Goal: Task Accomplishment & Management: Use online tool/utility

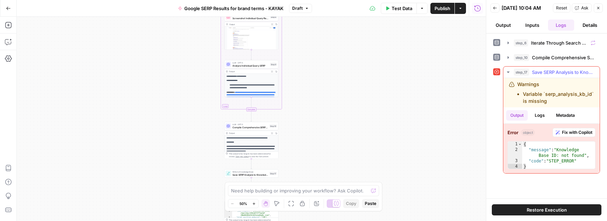
click at [578, 136] on span "Fix with Copilot" at bounding box center [577, 132] width 30 height 6
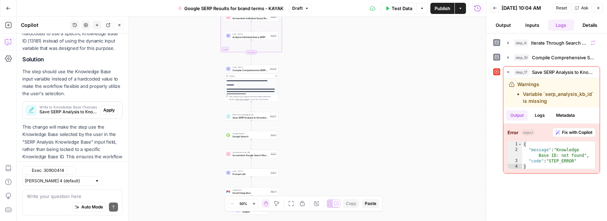
scroll to position [127, 0]
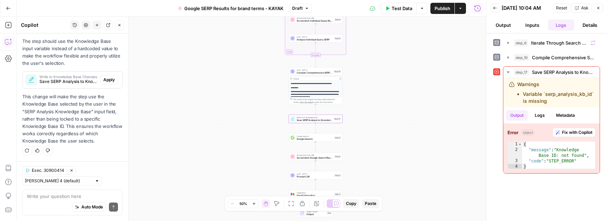
click at [108, 79] on span "Apply" at bounding box center [109, 80] width 12 height 6
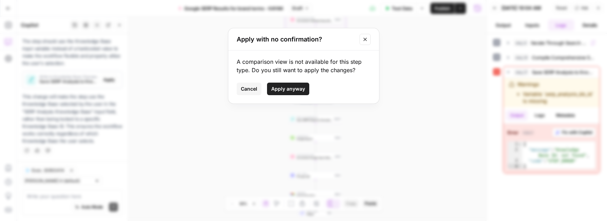
click at [285, 90] on span "Apply anyway" at bounding box center [288, 88] width 34 height 7
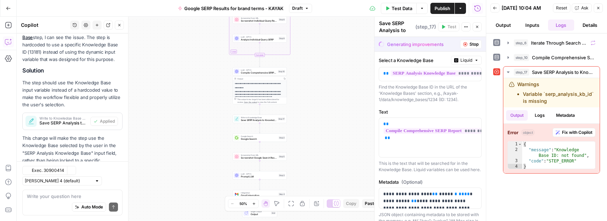
scroll to position [138, 0]
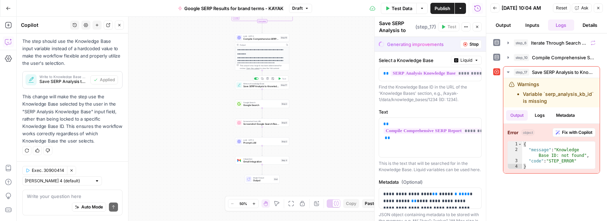
click at [273, 89] on div "Write to Knowledge Base Save SERP Analysis to Knowledge Base Step 17 Copy step …" at bounding box center [262, 85] width 54 height 8
click at [472, 46] on span "Stop" at bounding box center [473, 44] width 9 height 6
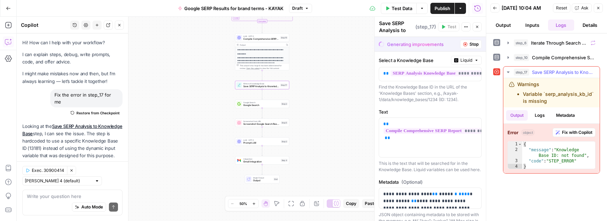
scroll to position [138, 0]
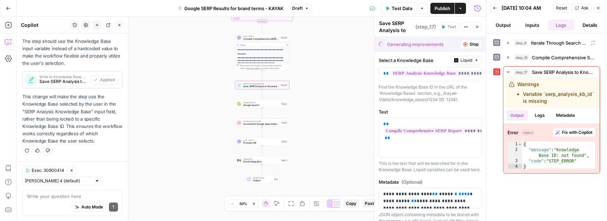
click at [472, 45] on span "Stop" at bounding box center [473, 44] width 9 height 6
click at [464, 43] on icon "button" at bounding box center [465, 44] width 4 height 4
click at [477, 27] on icon "button" at bounding box center [477, 27] width 2 height 2
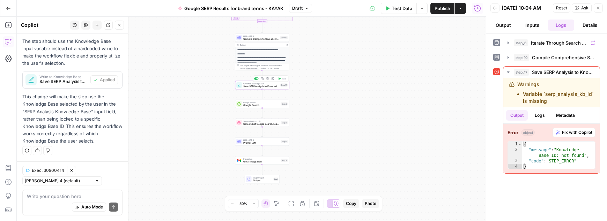
click at [265, 87] on span "Save SERP Analysis to Knowledge Base" at bounding box center [261, 86] width 36 height 3
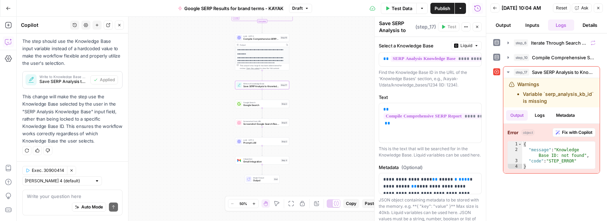
click at [531, 28] on button "Inputs" at bounding box center [532, 25] width 26 height 11
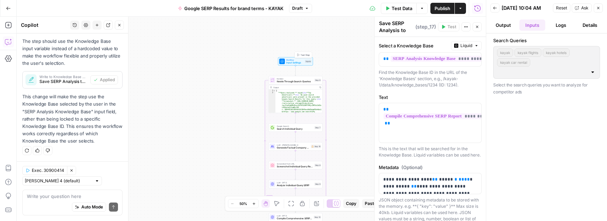
click at [298, 61] on span "Input Settings" at bounding box center [294, 62] width 17 height 3
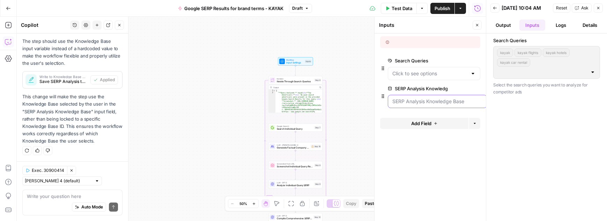
click at [442, 104] on Base "SERP Analysis Knowledge Base" at bounding box center [437, 101] width 90 height 7
click at [473, 88] on icon "button" at bounding box center [472, 88] width 4 height 3
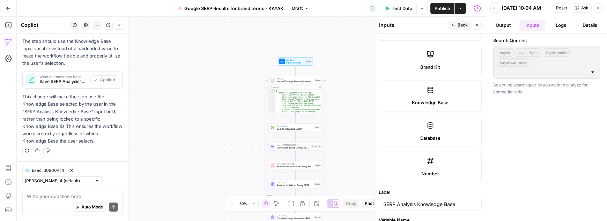
scroll to position [292, 0]
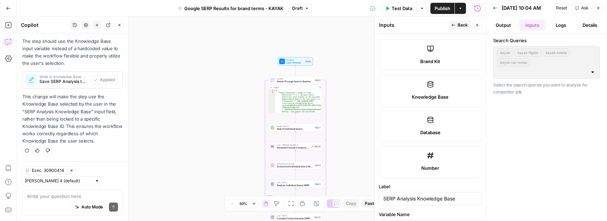
click at [442, 92] on label "Knowledge Base" at bounding box center [430, 90] width 103 height 31
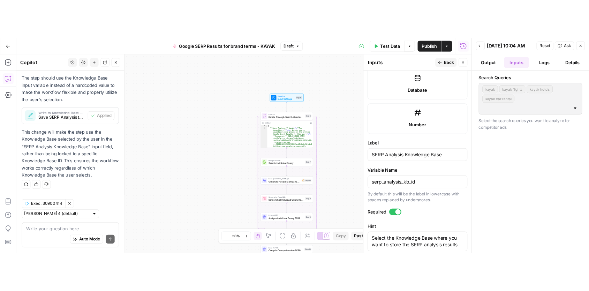
scroll to position [419, 0]
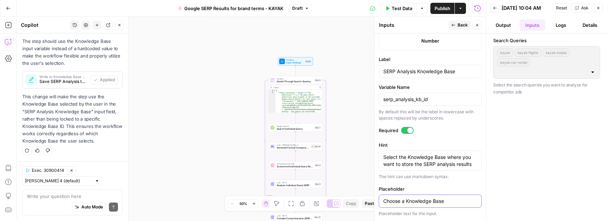
click at [447, 200] on input "Choose a Knowledge Base" at bounding box center [430, 201] width 94 height 7
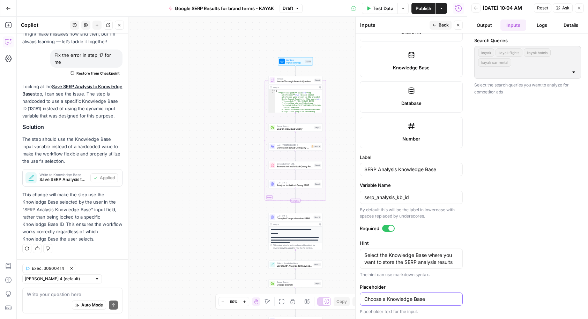
scroll to position [311, 0]
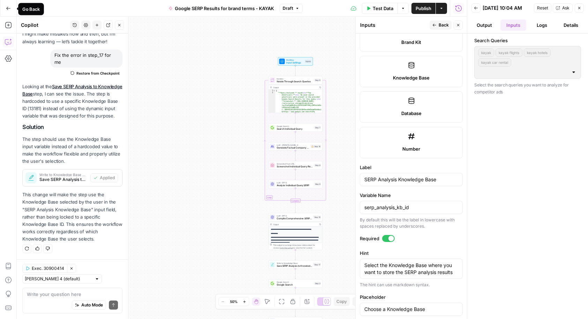
click at [8, 9] on icon "button" at bounding box center [8, 8] width 5 height 5
